Goal: Navigation & Orientation: Find specific page/section

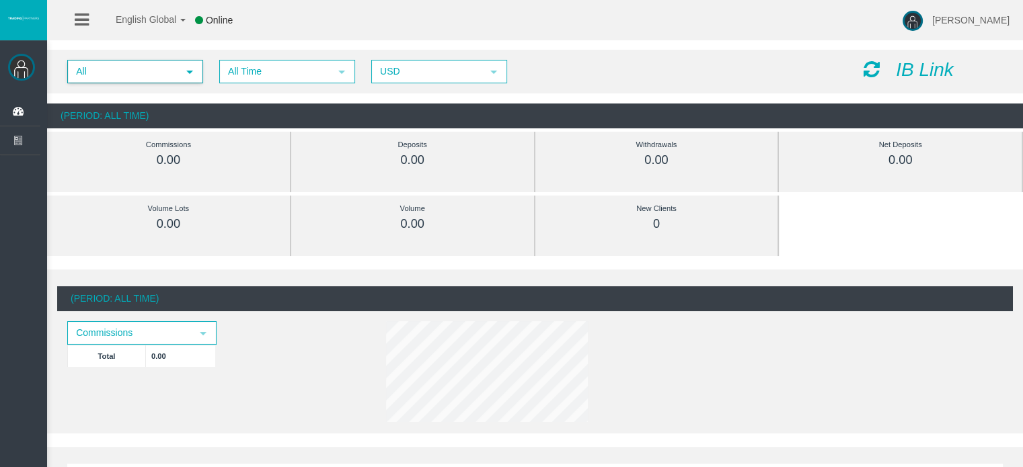
click at [112, 72] on span "All" at bounding box center [123, 71] width 109 height 21
click at [81, 93] on div "All" at bounding box center [134, 92] width 133 height 18
